Goal: Task Accomplishment & Management: Manage account settings

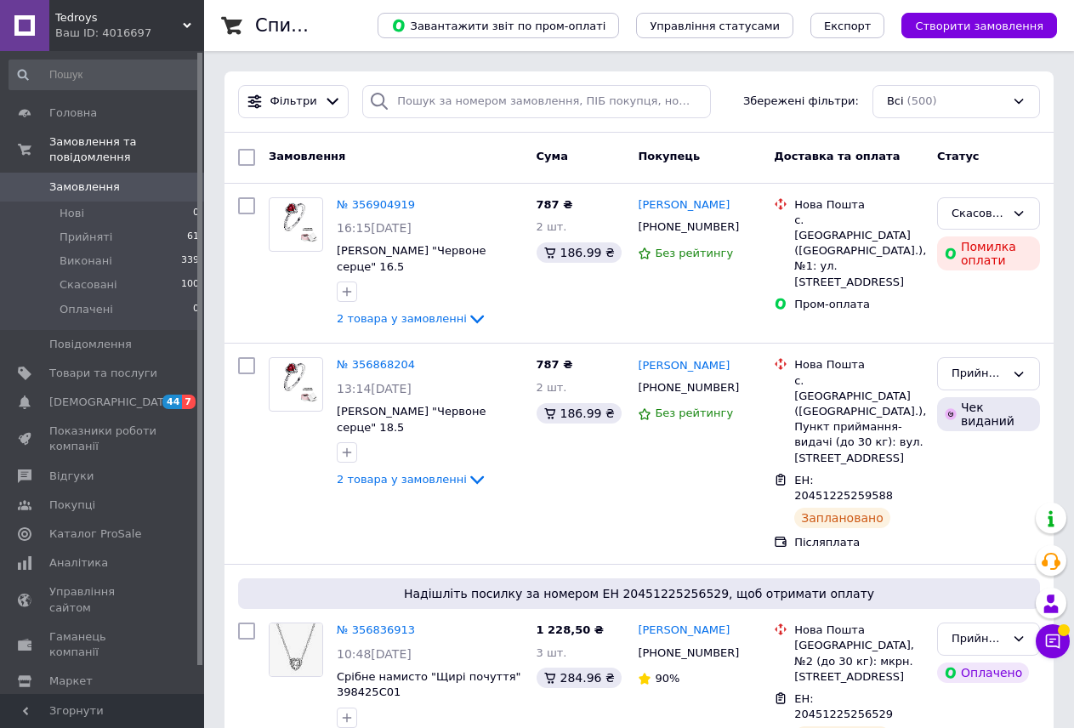
click at [168, 3] on div "[PERSON_NAME] Ваш ID: 4016697" at bounding box center [126, 25] width 155 height 51
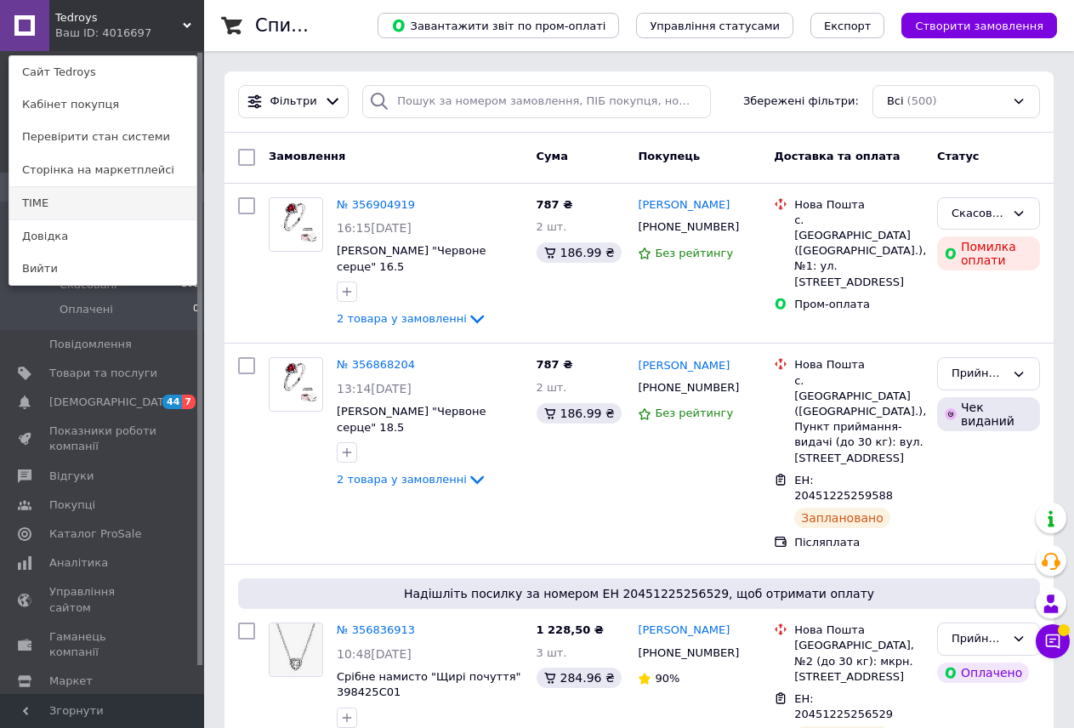
click at [112, 194] on link "TIME" at bounding box center [102, 203] width 187 height 32
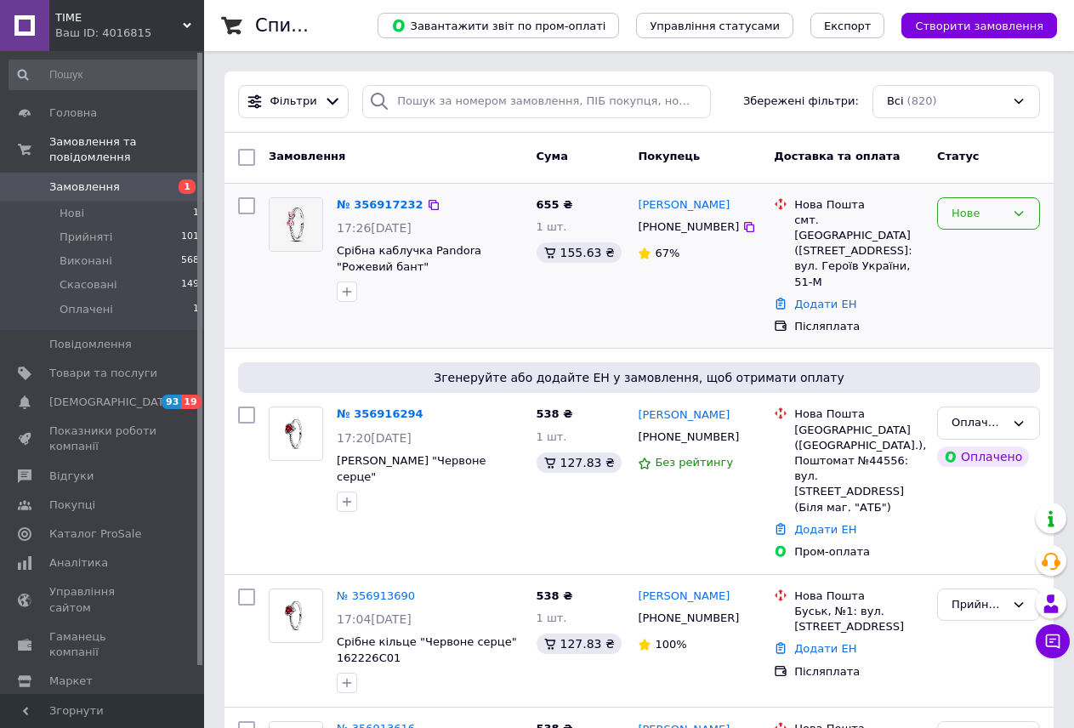
click at [980, 212] on div "Нове" at bounding box center [979, 214] width 54 height 18
click at [981, 242] on li "Прийнято" at bounding box center [988, 248] width 101 height 31
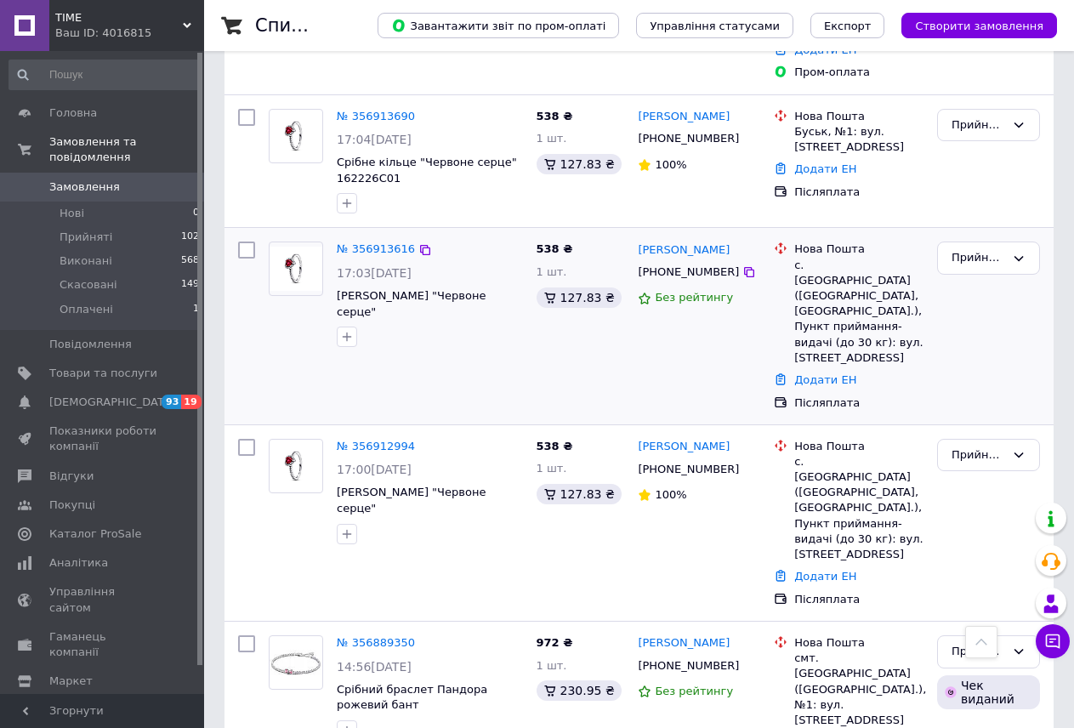
scroll to position [425, 0]
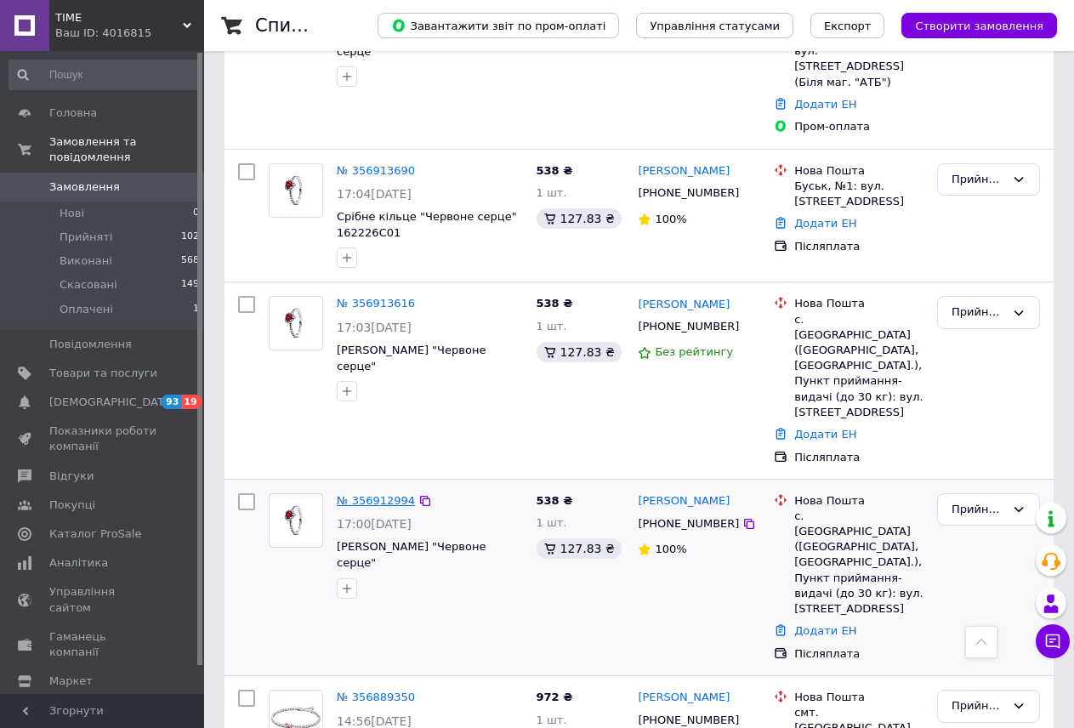
click at [378, 494] on link "№ 356912994" at bounding box center [376, 500] width 78 height 13
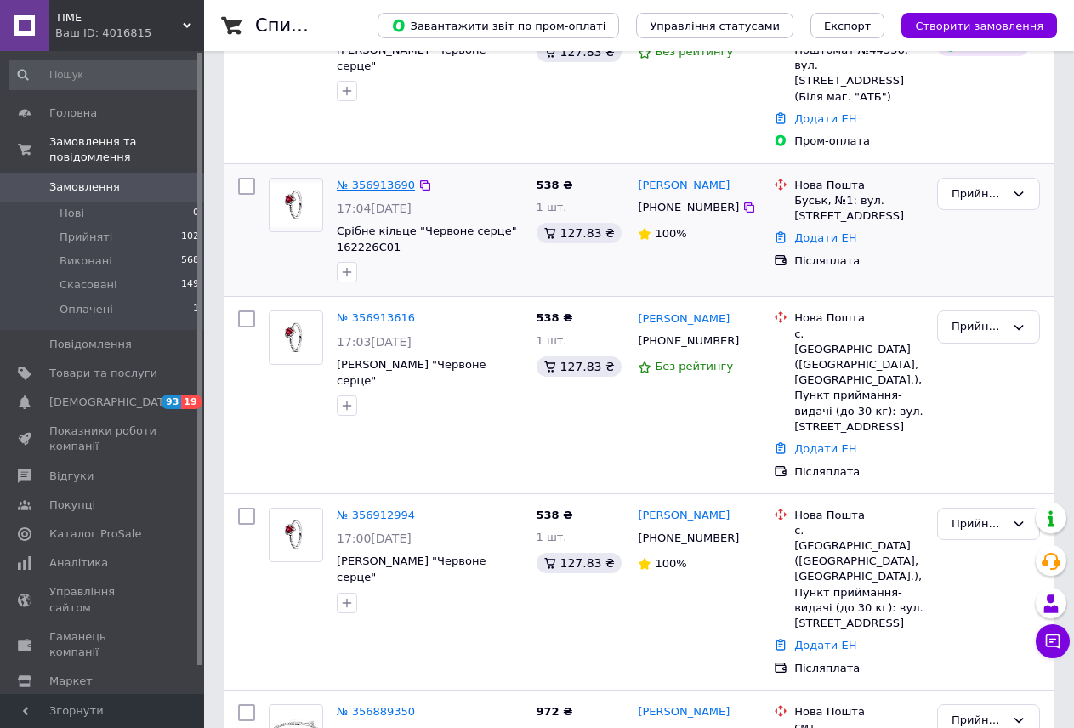
scroll to position [425, 0]
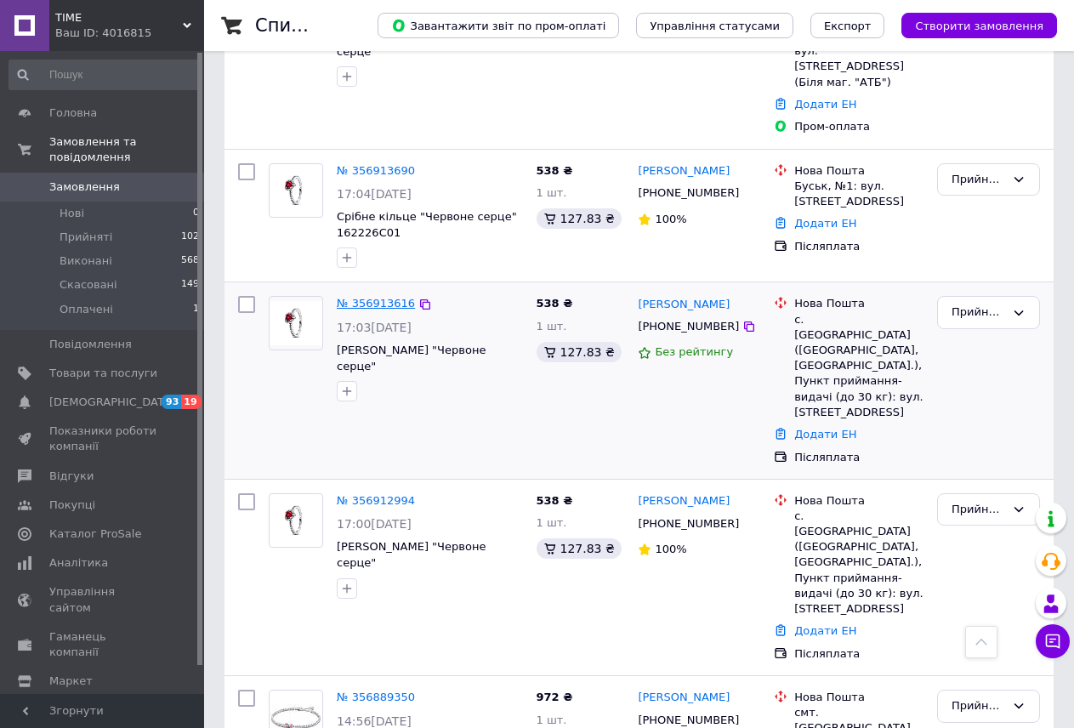
click at [354, 297] on link "№ 356913616" at bounding box center [376, 303] width 78 height 13
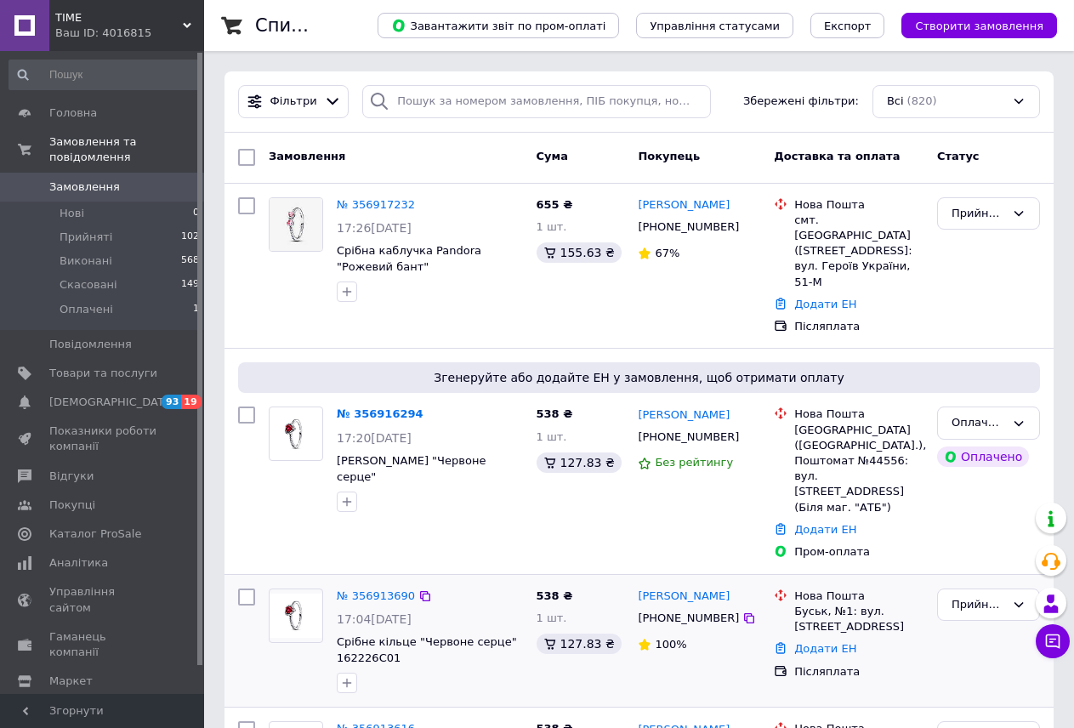
scroll to position [85, 0]
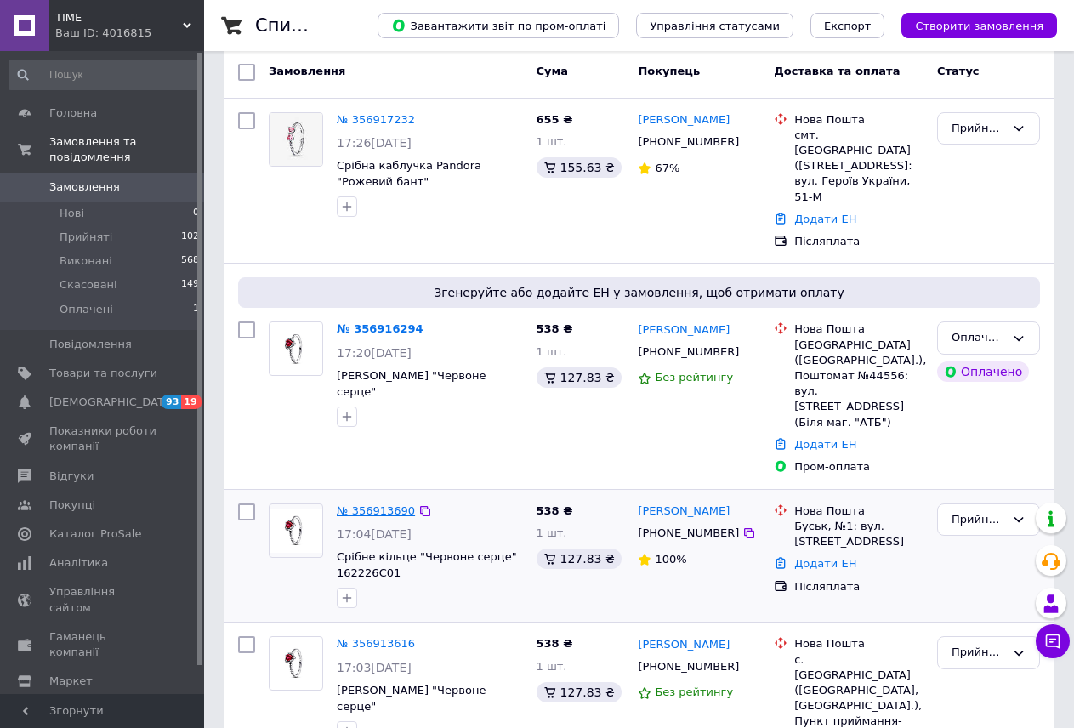
click at [378, 504] on link "№ 356913690" at bounding box center [376, 510] width 78 height 13
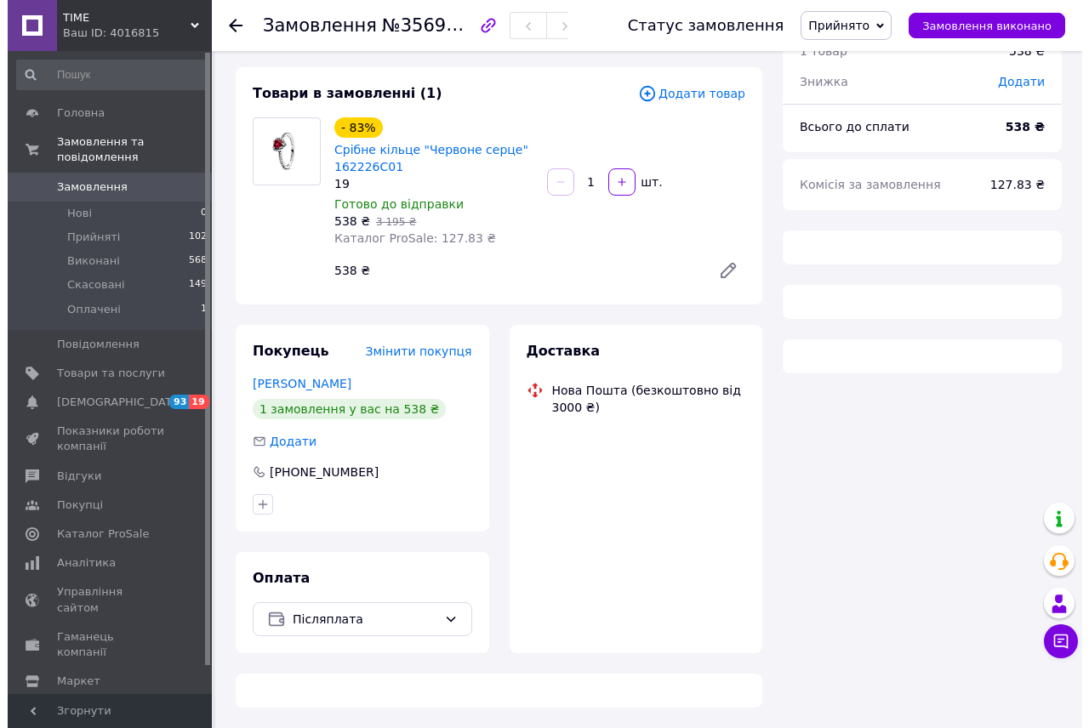
scroll to position [85, 0]
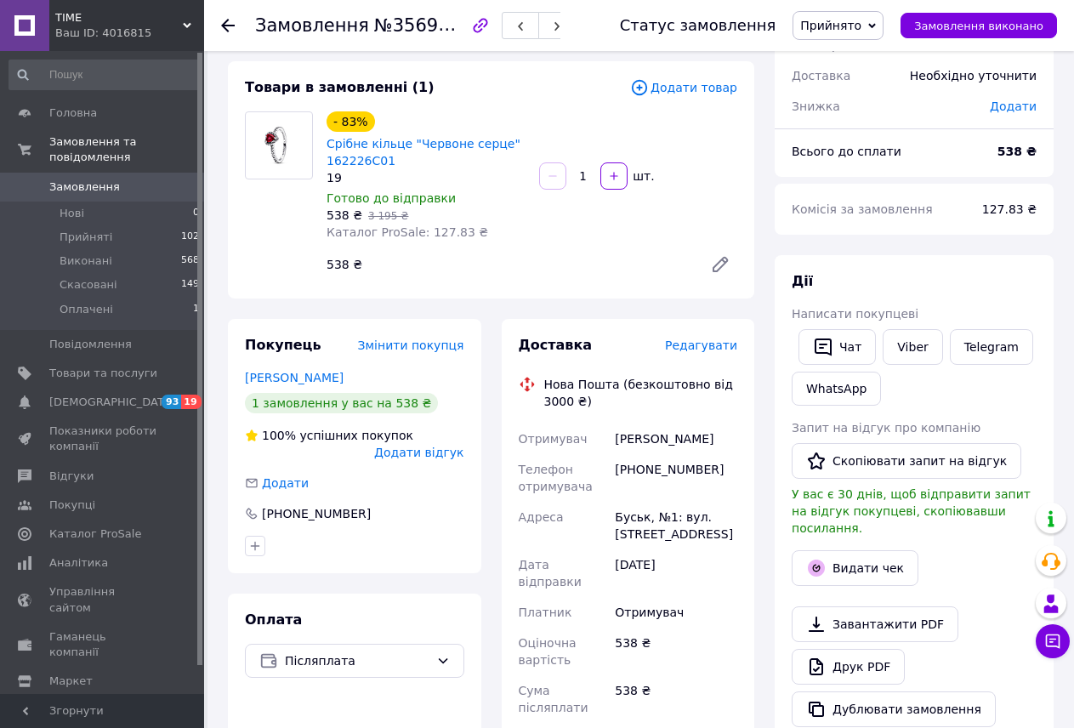
click at [697, 340] on span "Редагувати" at bounding box center [701, 345] width 72 height 14
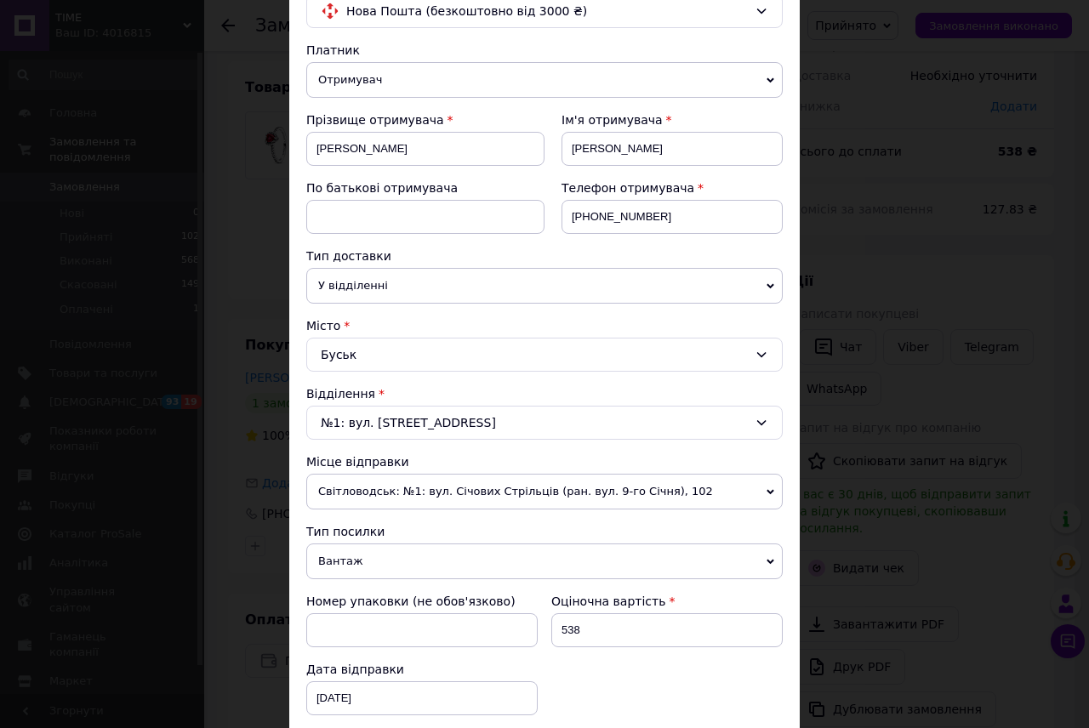
scroll to position [340, 0]
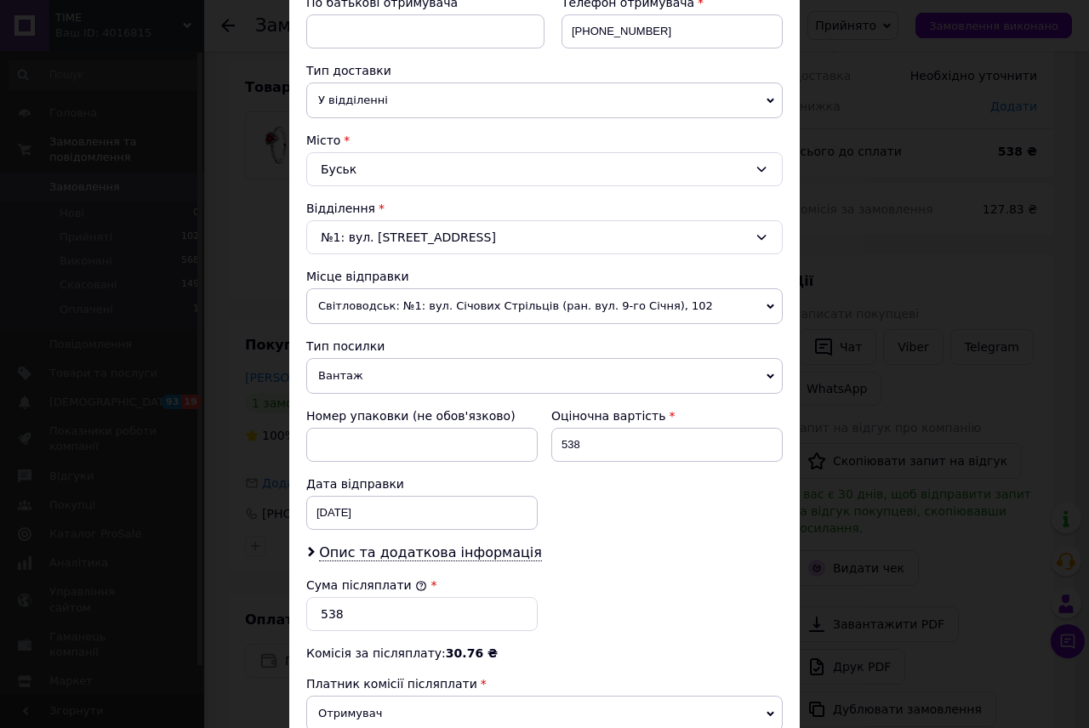
click at [360, 389] on span "Вантаж" at bounding box center [544, 376] width 476 height 36
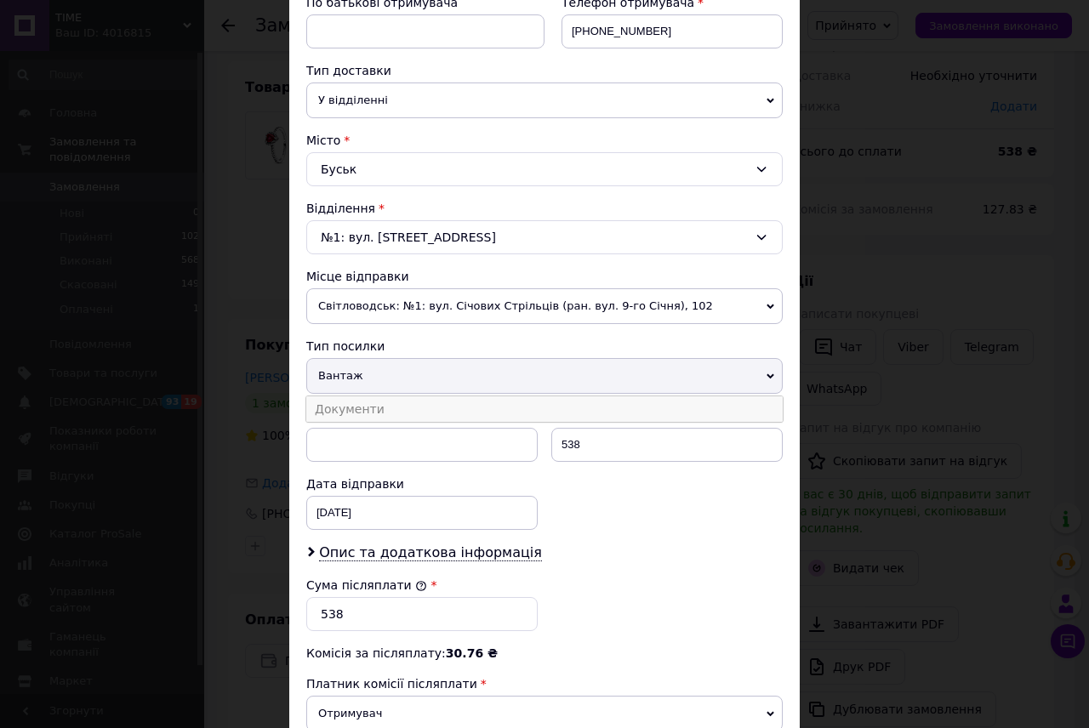
click at [369, 399] on li "Документи" at bounding box center [544, 409] width 476 height 26
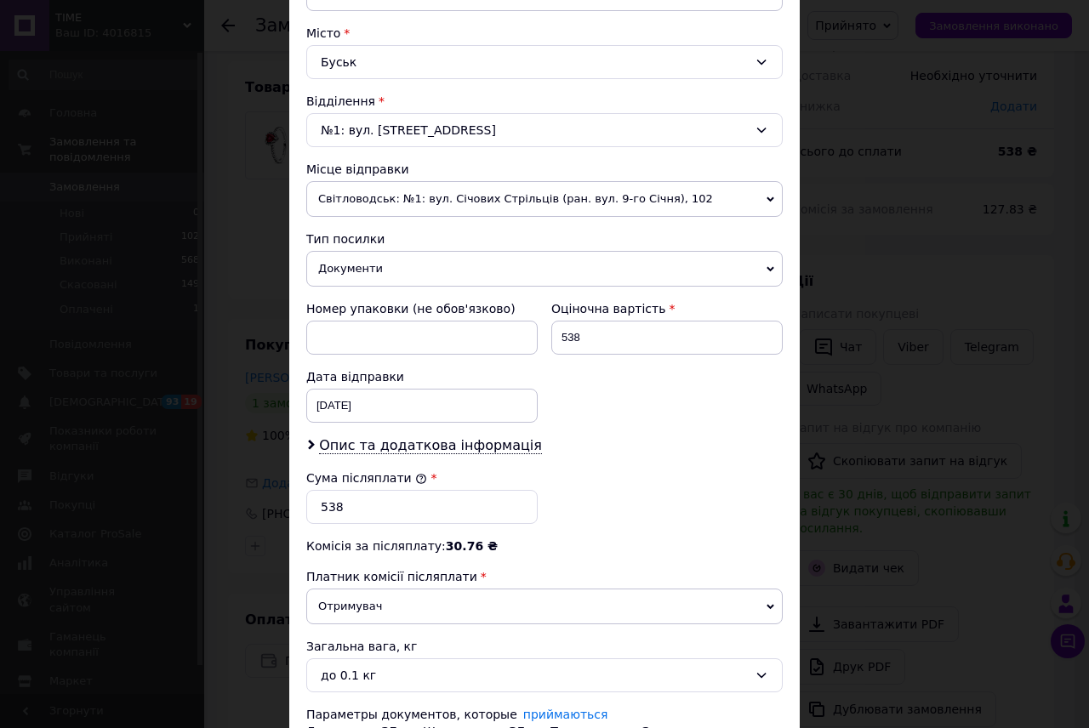
scroll to position [587, 0]
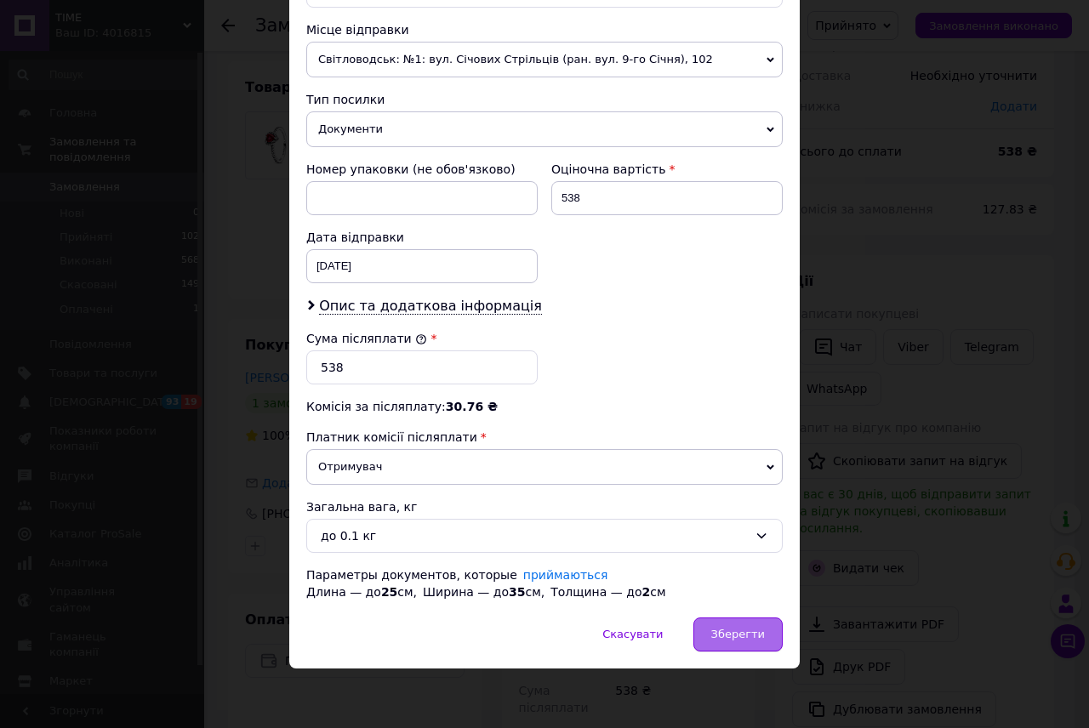
click at [734, 650] on div "Зберегти" at bounding box center [737, 634] width 89 height 34
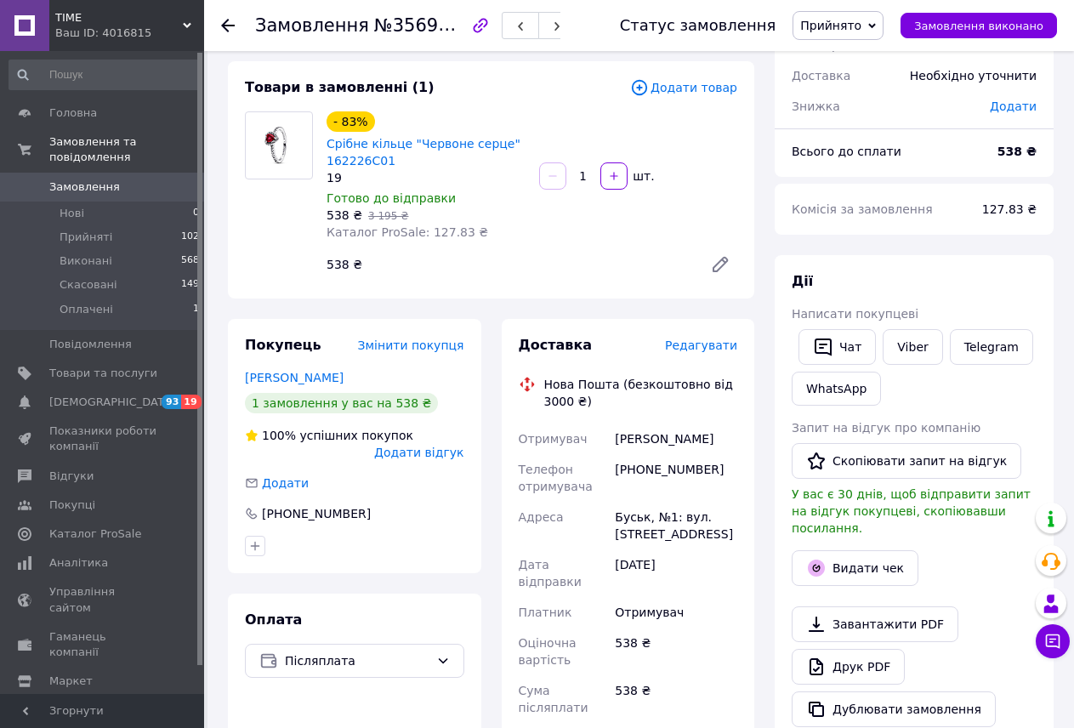
click at [718, 346] on span "Редагувати" at bounding box center [701, 345] width 72 height 14
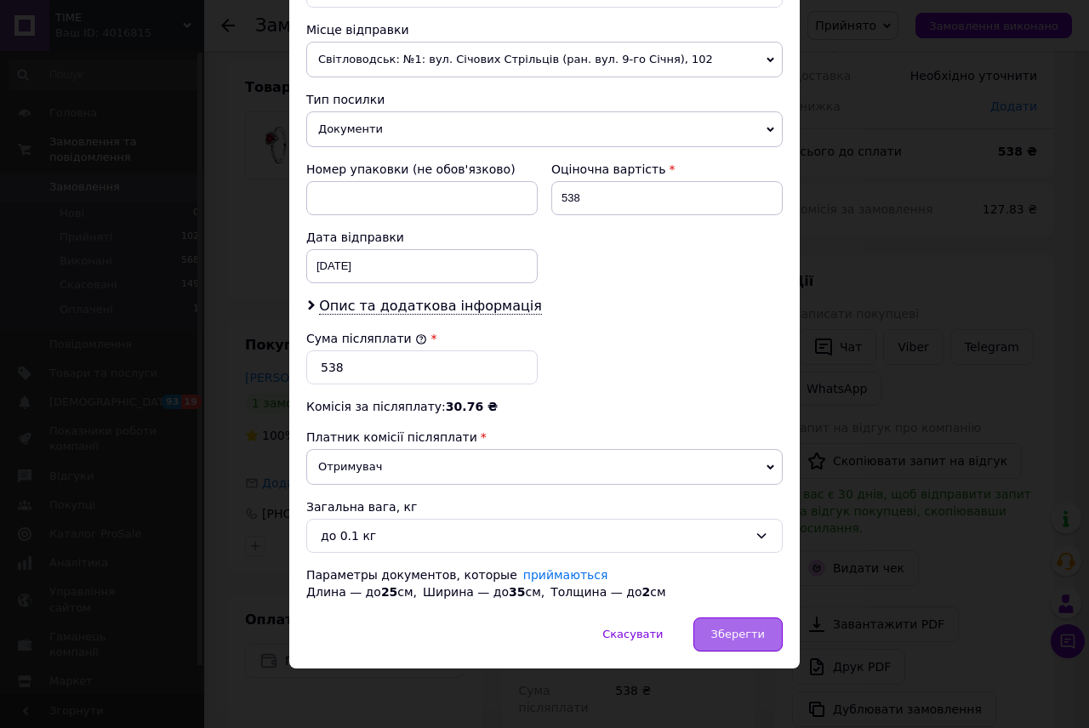
click at [738, 646] on div "Зберегти" at bounding box center [737, 634] width 89 height 34
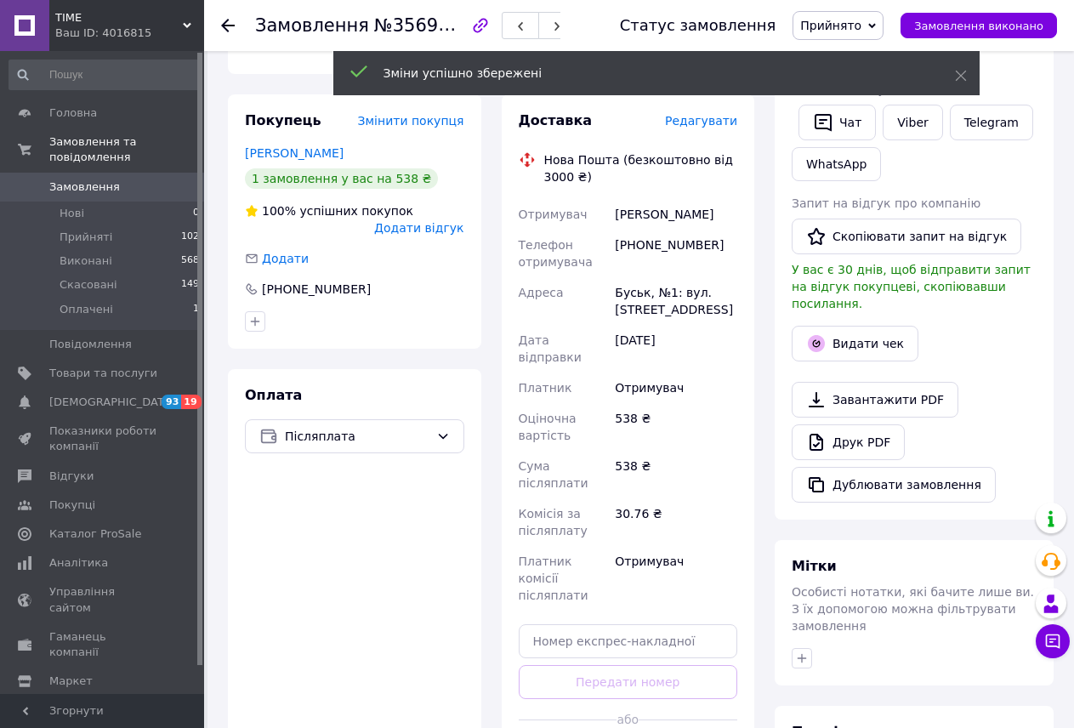
scroll to position [595, 0]
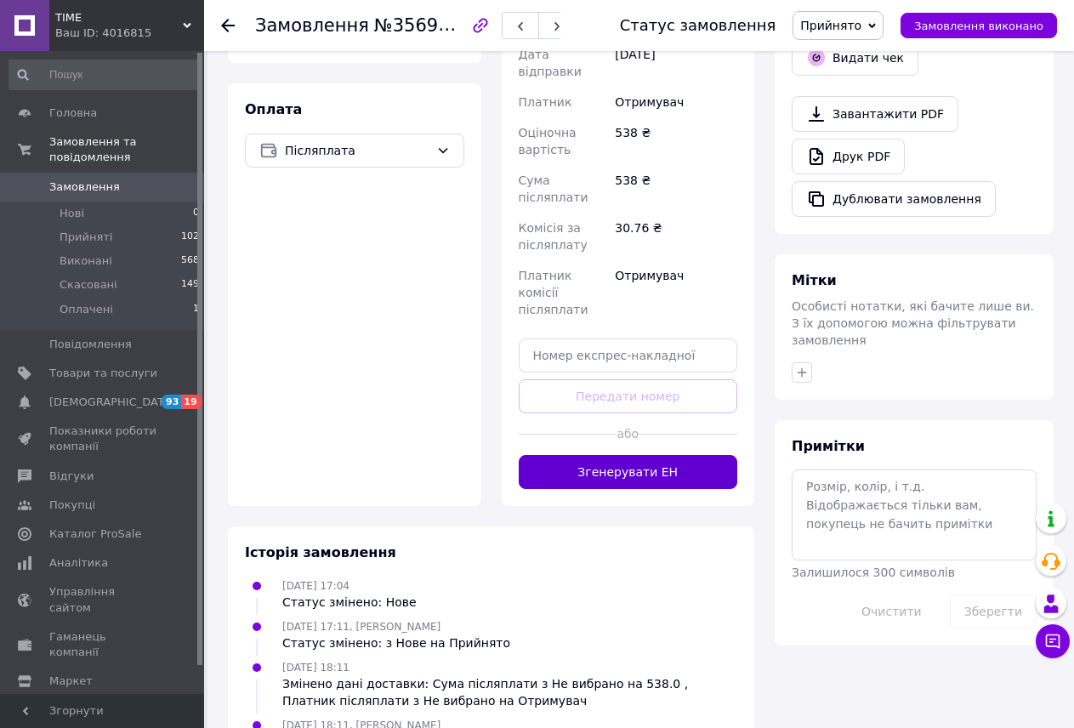
click at [652, 455] on button "Згенерувати ЕН" at bounding box center [628, 472] width 219 height 34
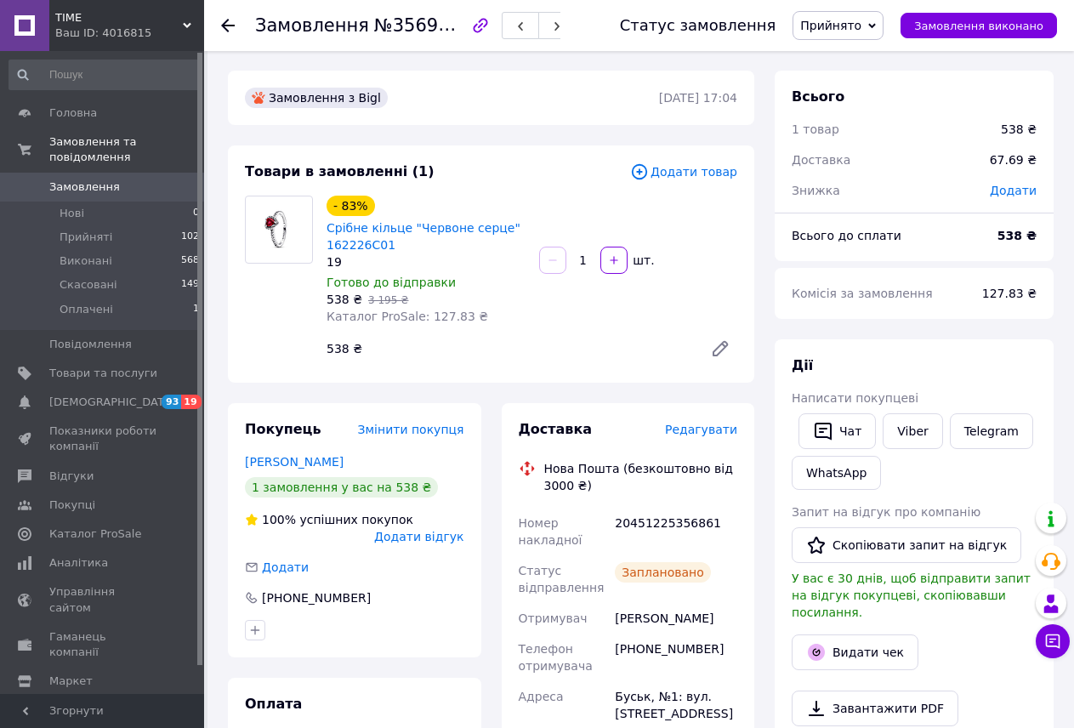
scroll to position [0, 0]
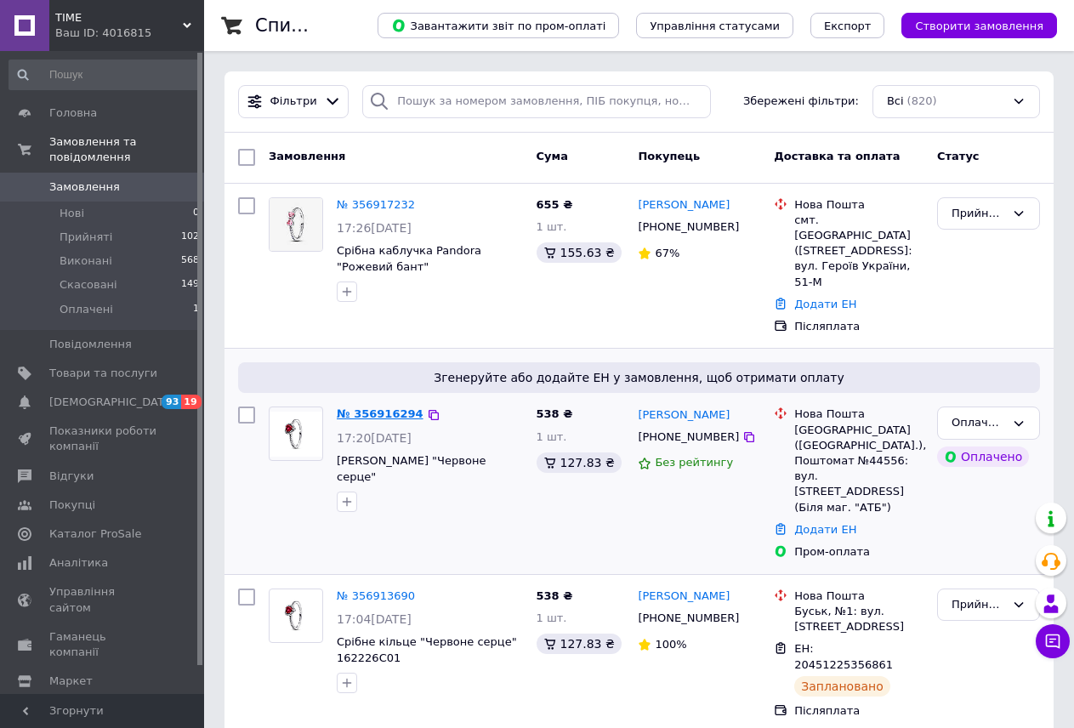
click at [378, 407] on link "№ 356916294" at bounding box center [380, 413] width 87 height 13
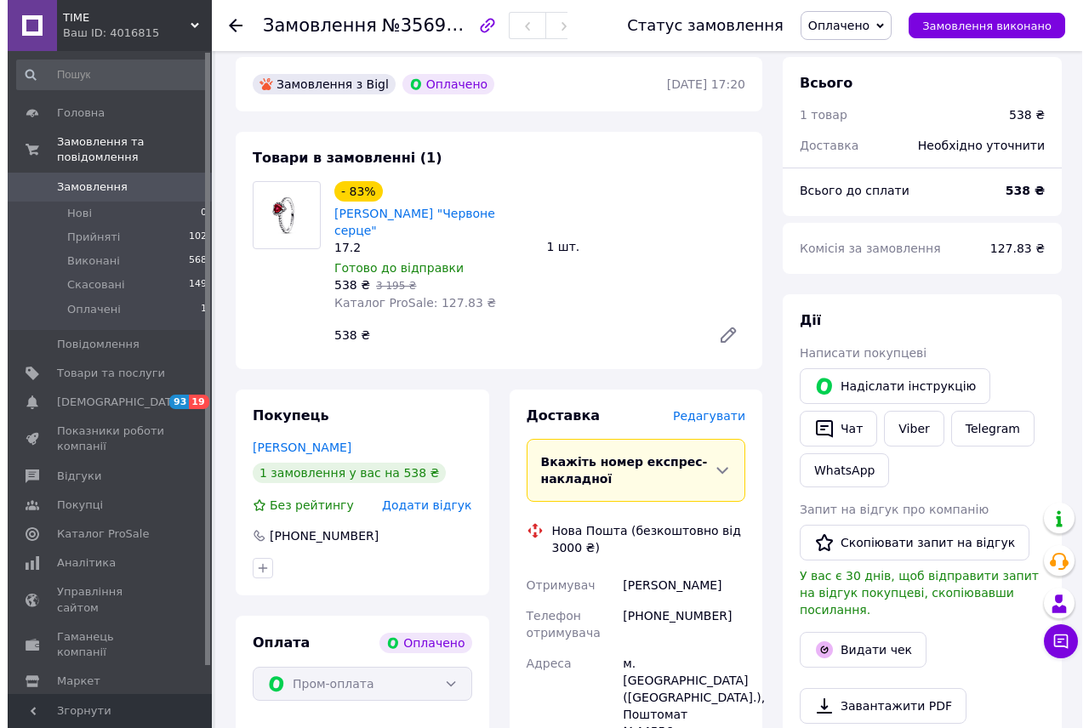
scroll to position [765, 0]
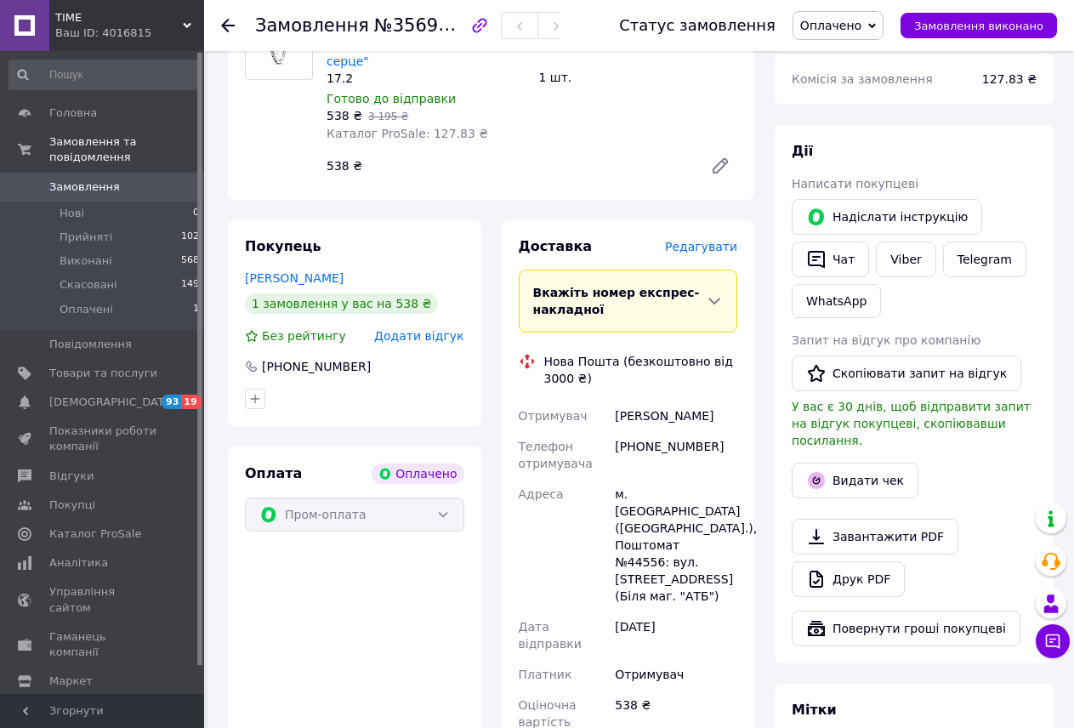
click at [696, 240] on span "Редагувати" at bounding box center [701, 247] width 72 height 14
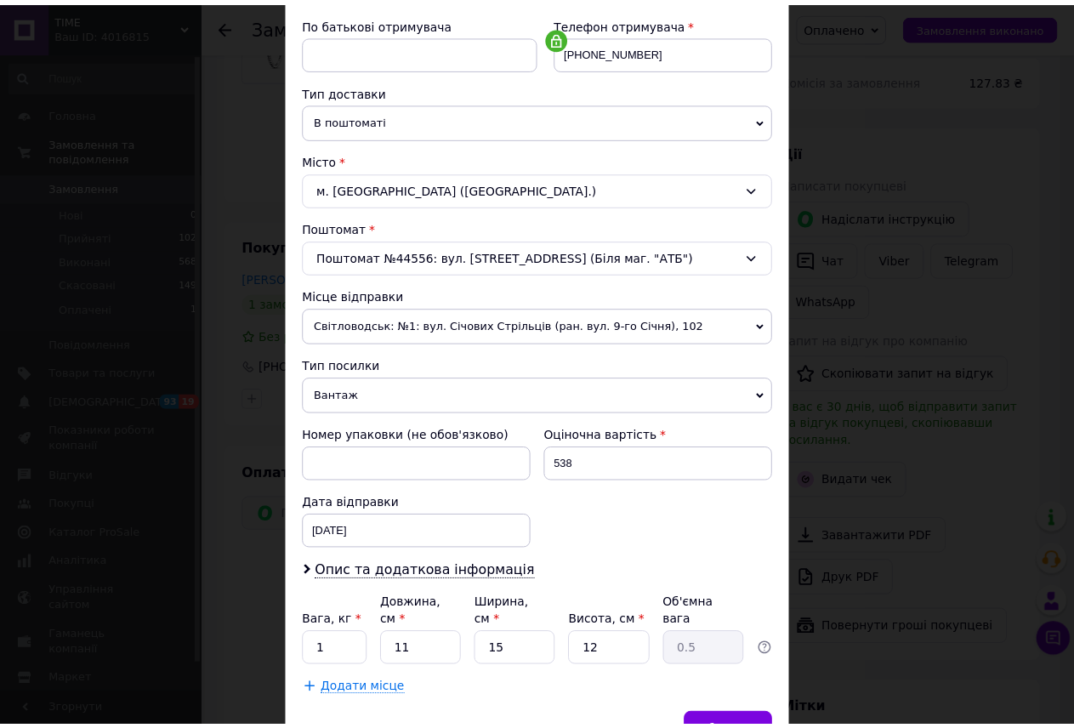
scroll to position [340, 0]
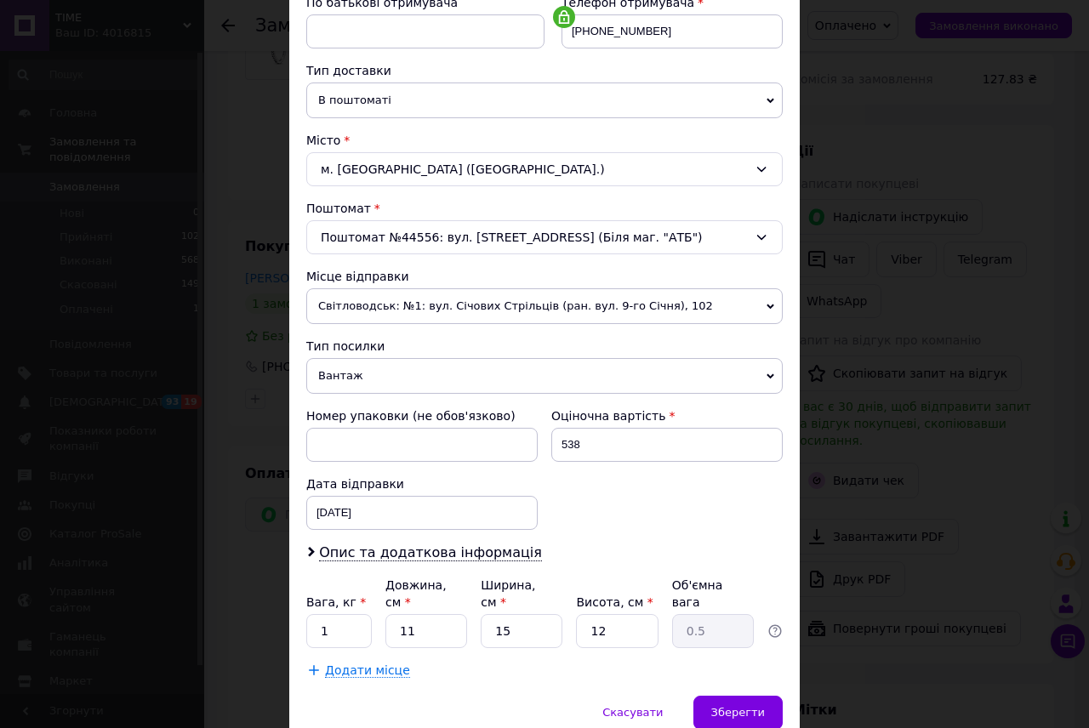
click at [323, 381] on span "Вантаж" at bounding box center [544, 376] width 476 height 36
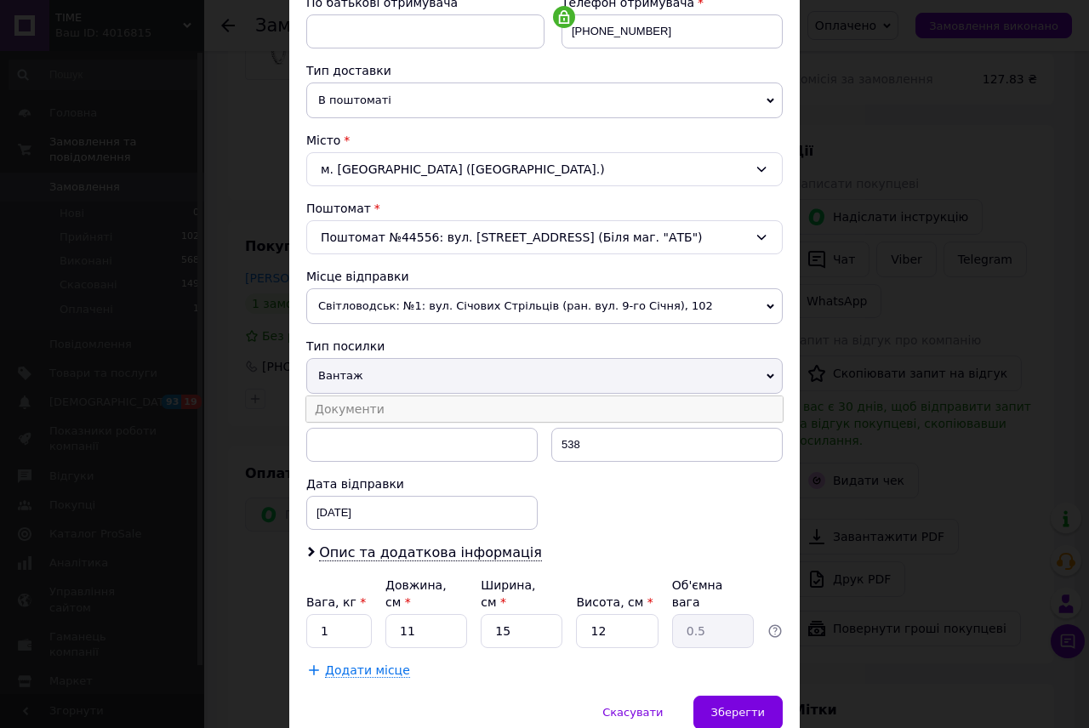
click at [335, 406] on li "Документи" at bounding box center [544, 409] width 476 height 26
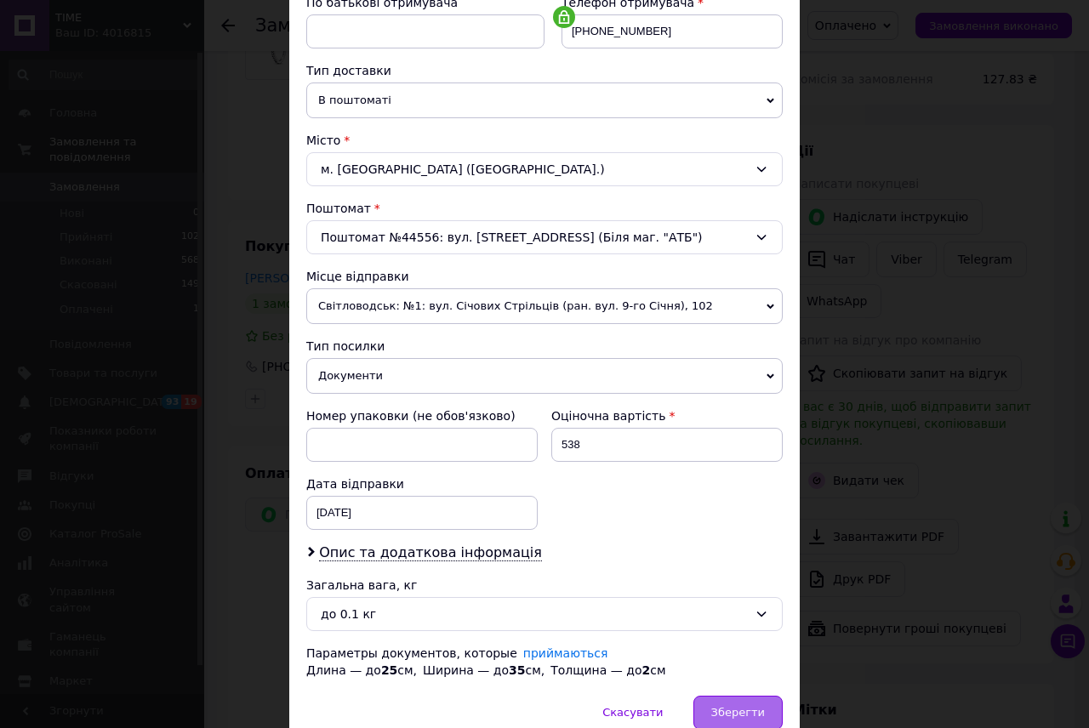
click at [729, 711] on span "Зберегти" at bounding box center [738, 712] width 54 height 13
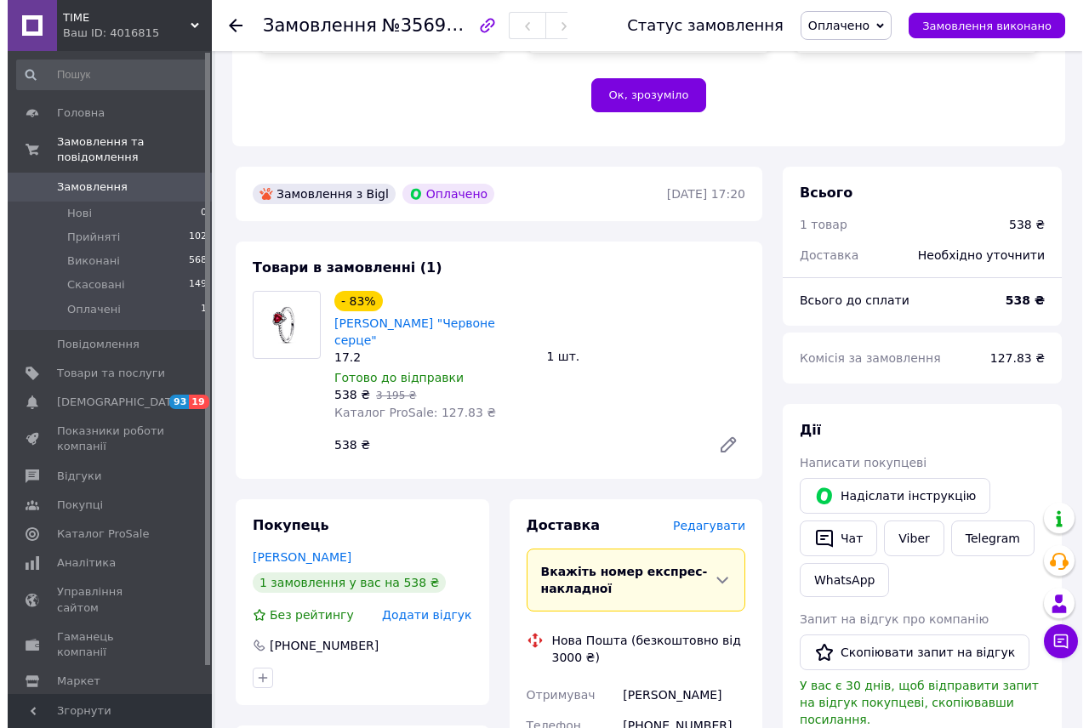
scroll to position [510, 0]
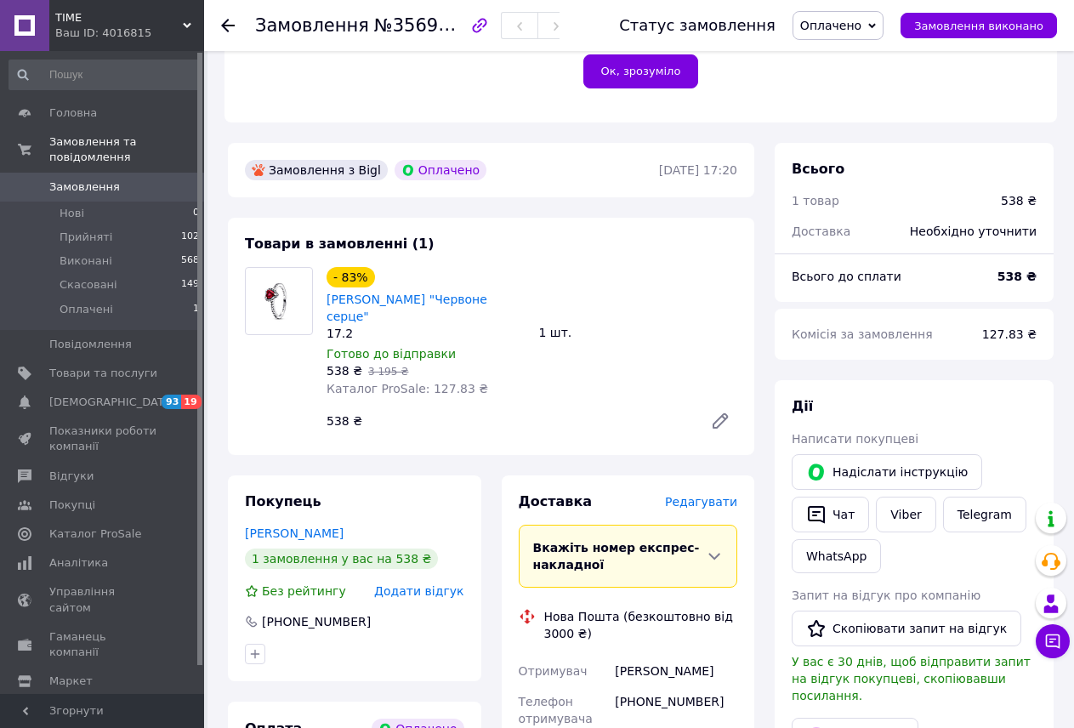
click at [712, 495] on span "Редагувати" at bounding box center [701, 502] width 72 height 14
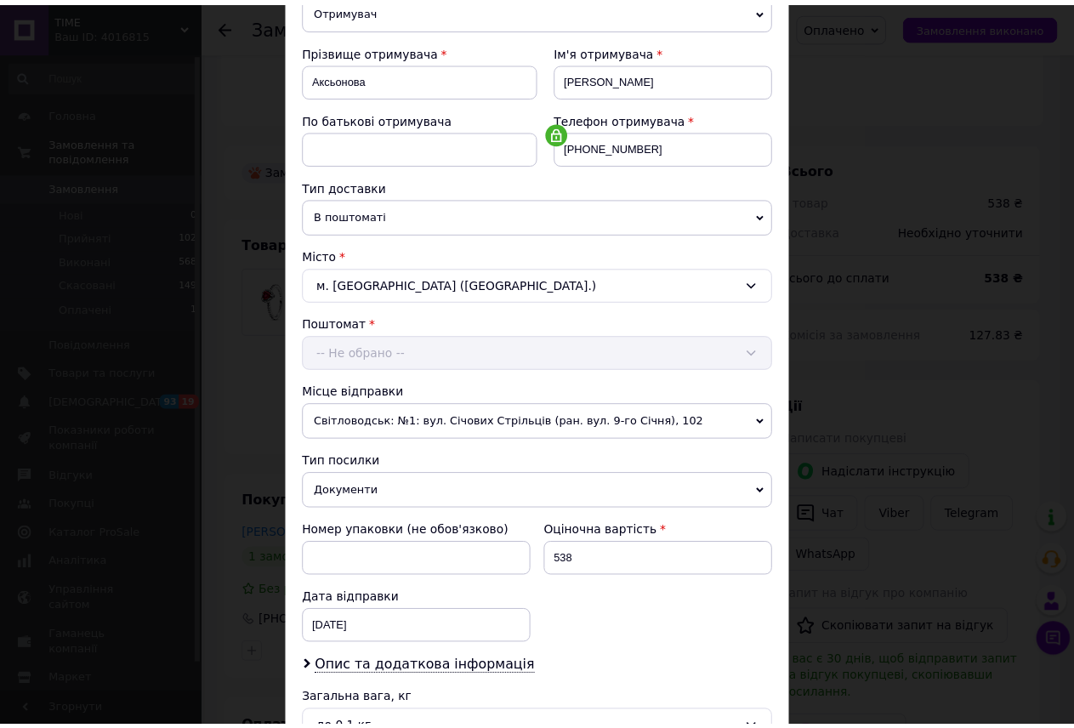
scroll to position [418, 0]
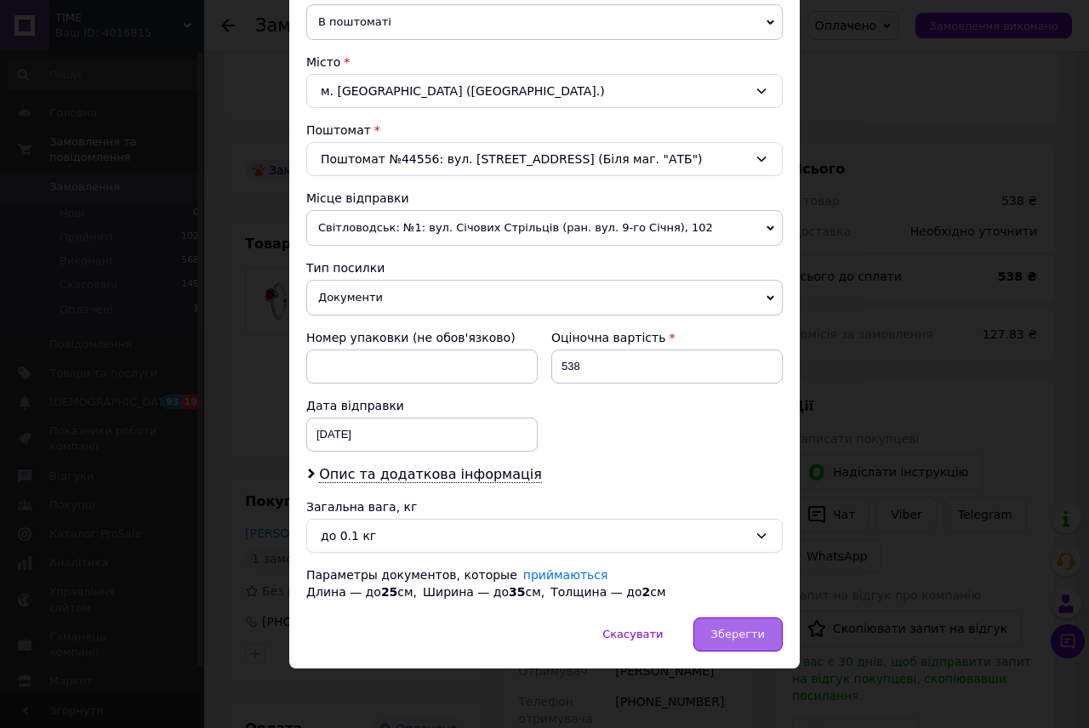
click at [750, 628] on span "Зберегти" at bounding box center [738, 634] width 54 height 13
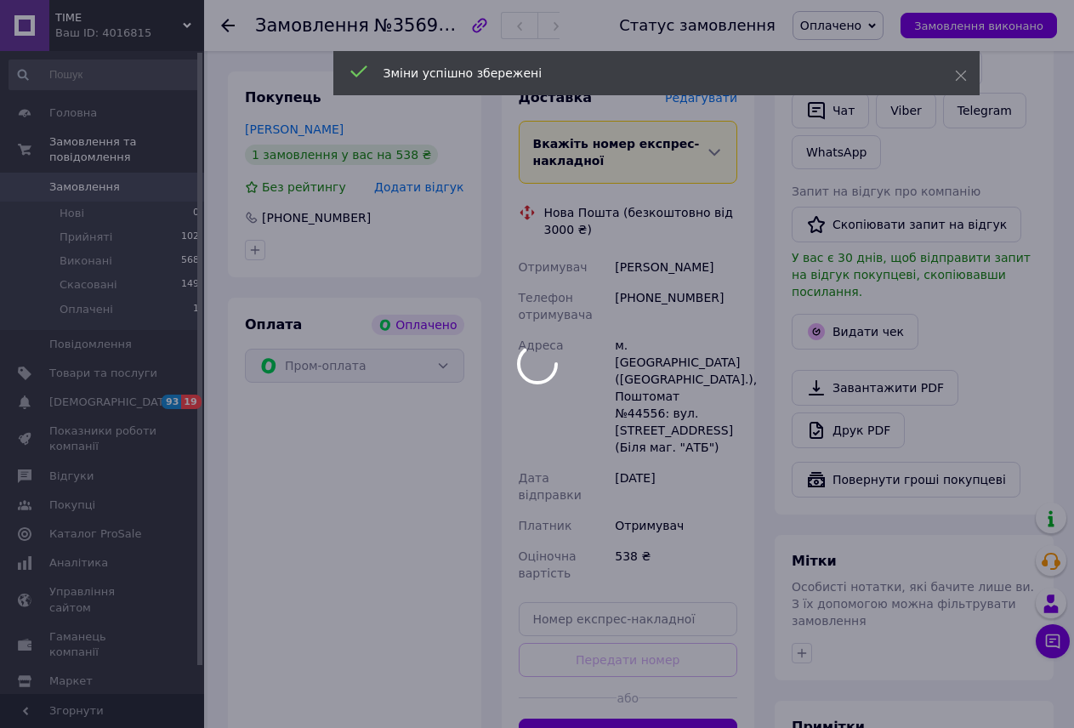
scroll to position [935, 0]
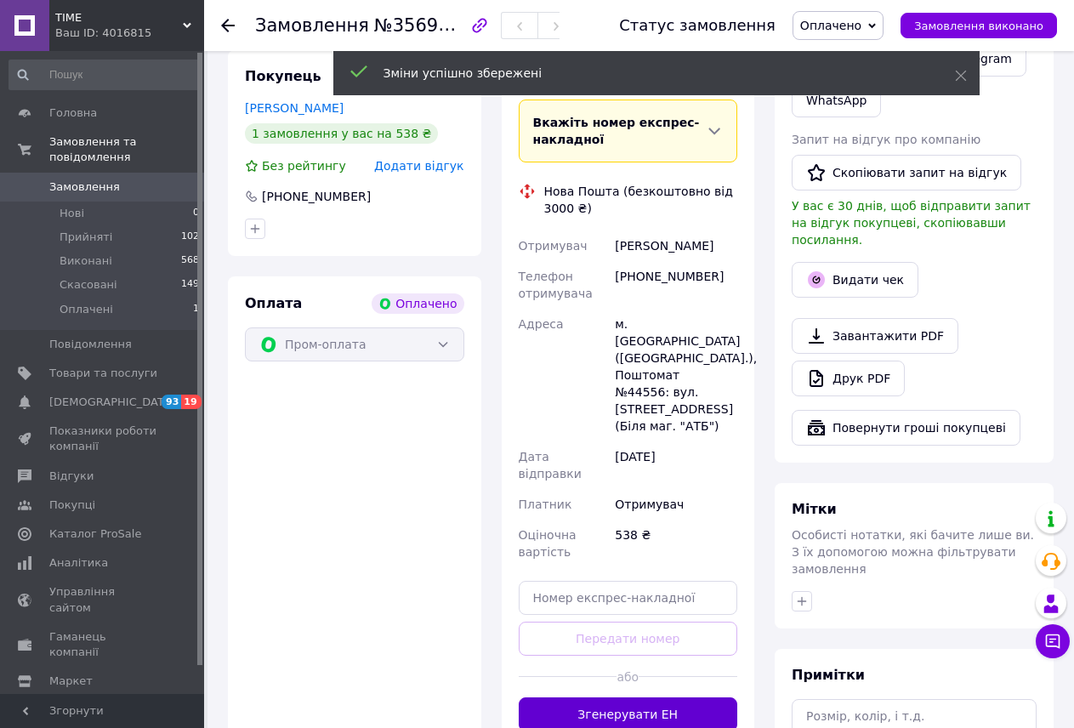
click at [657, 697] on button "Згенерувати ЕН" at bounding box center [628, 714] width 219 height 34
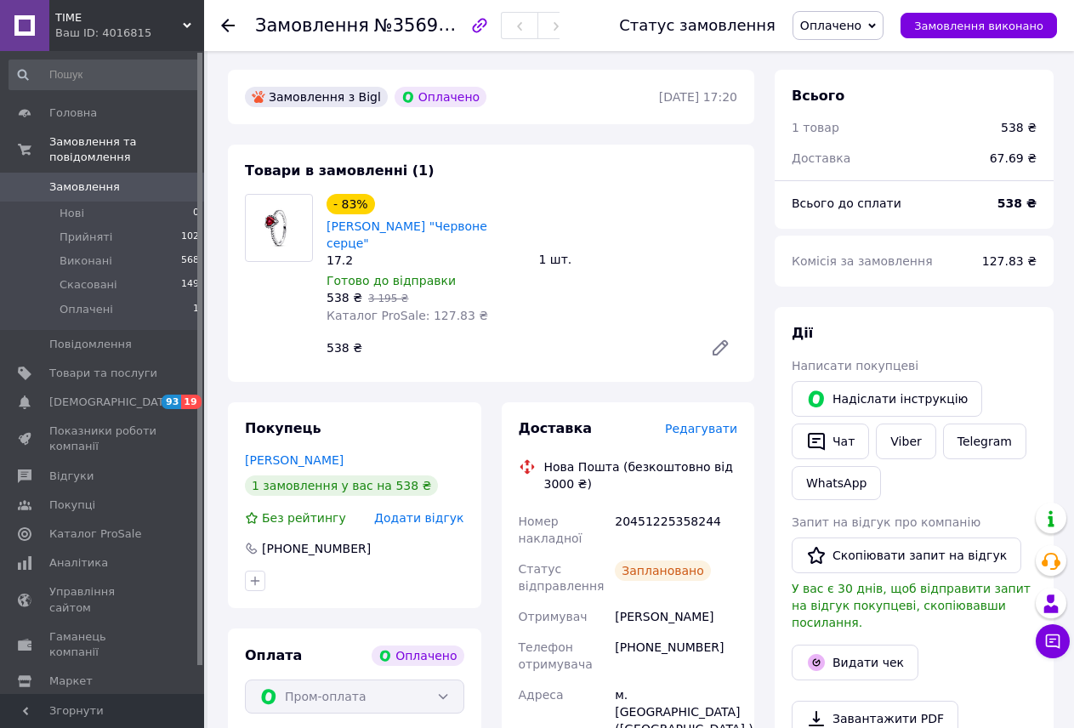
scroll to position [765, 0]
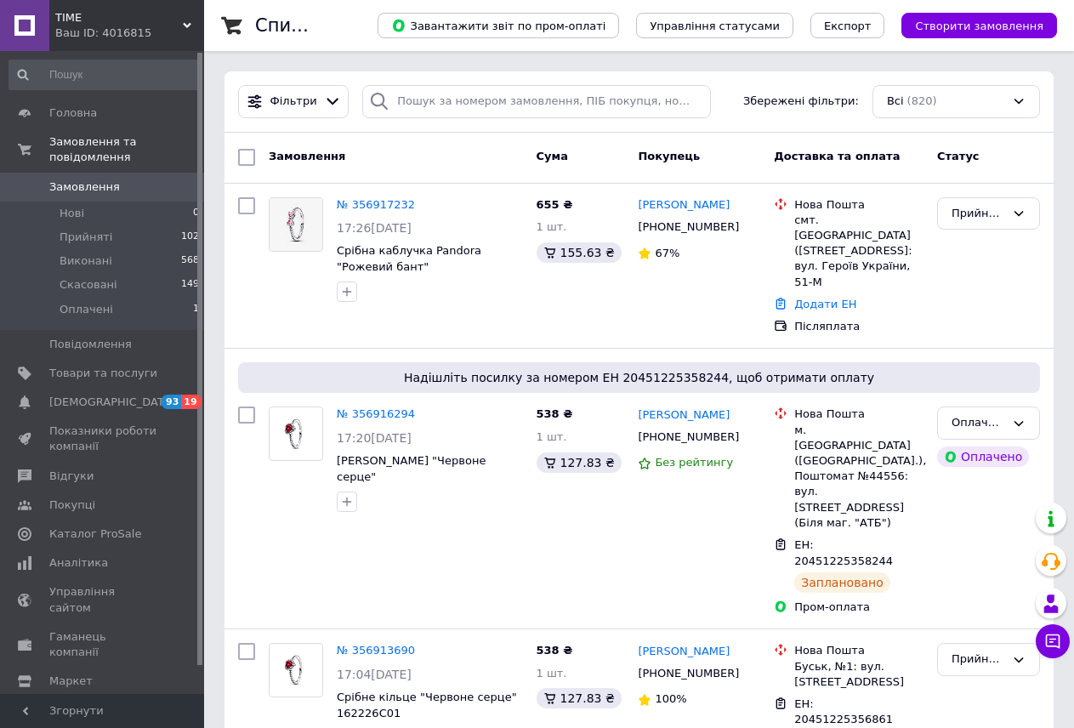
click at [176, 23] on span "TIME" at bounding box center [119, 17] width 128 height 15
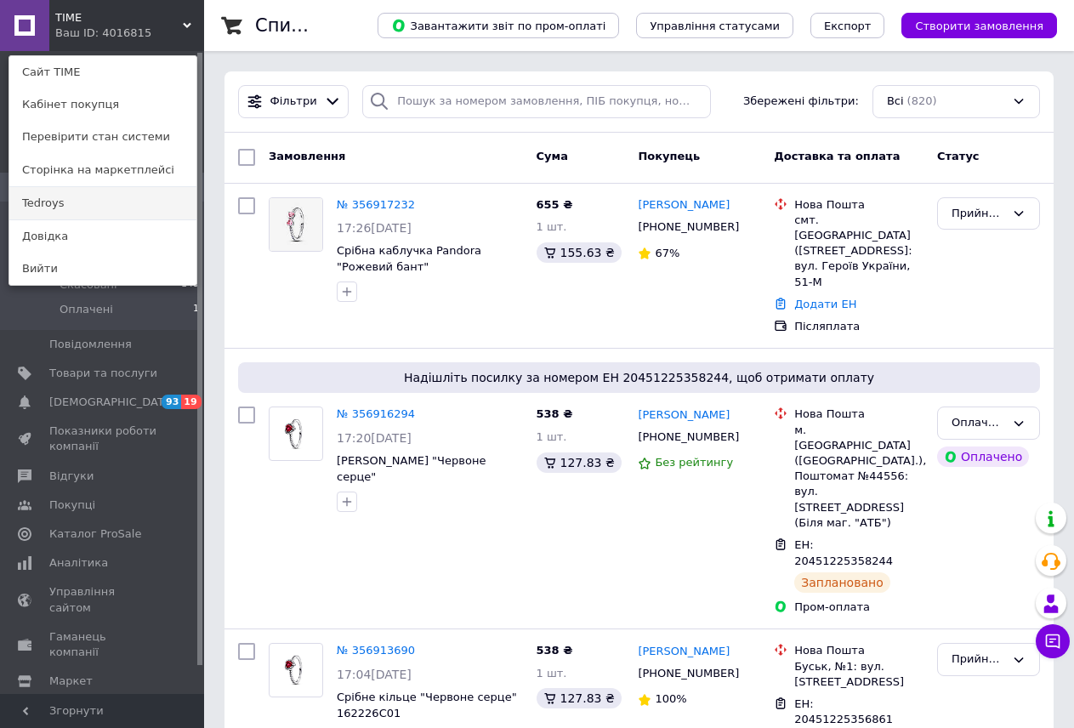
click at [110, 208] on link "Tedroys" at bounding box center [102, 203] width 187 height 32
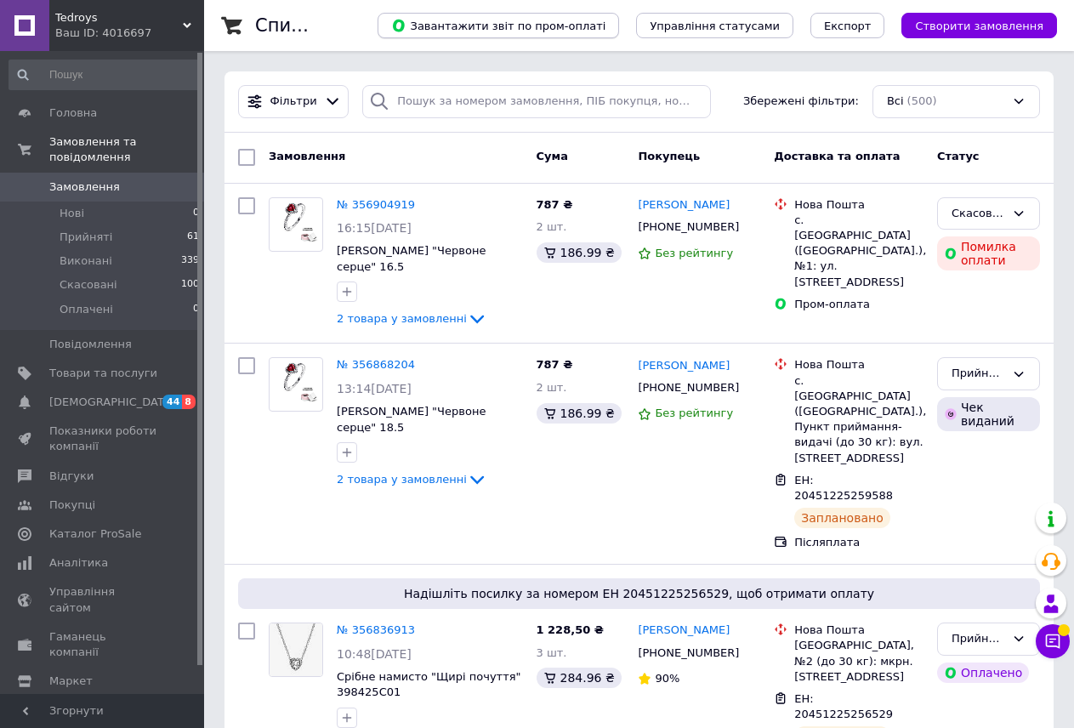
drag, startPoint x: 370, startPoint y: 263, endPoint x: 518, endPoint y: 37, distance: 270.3
click at [336, 243] on div "№ 356904919 16:15, 12.08.2025 Кільце Пандора "Червоне серце" 16.5 2 товара у за…" at bounding box center [430, 263] width 200 height 146
